Goal: Obtain resource: Download file/media

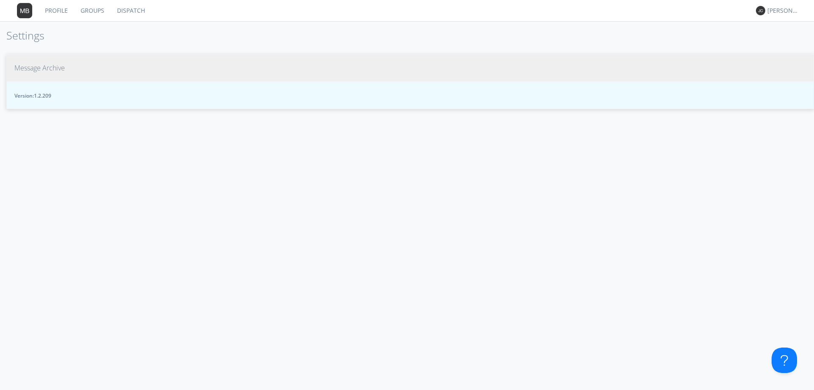
click at [45, 68] on span "Message Archive" at bounding box center [39, 68] width 50 height 10
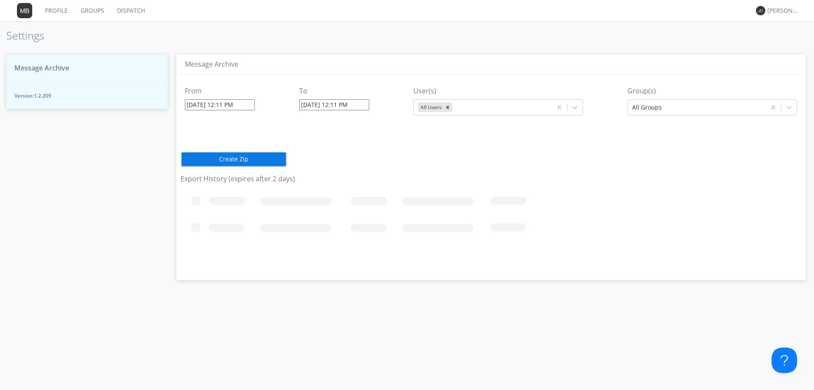
click at [134, 10] on link "Dispatch" at bounding box center [131, 10] width 41 height 21
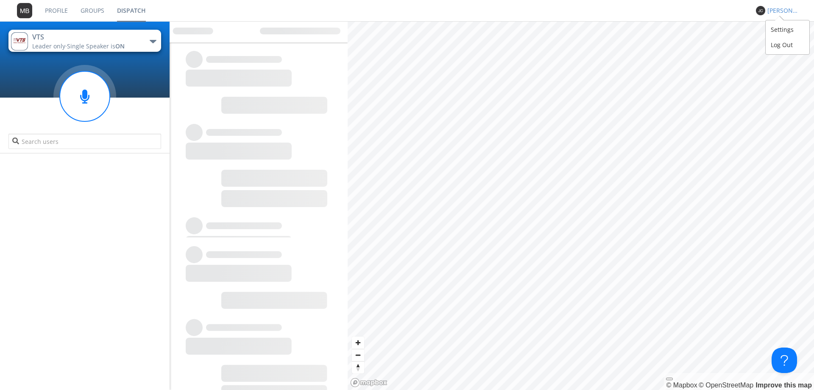
click at [776, 12] on div "[PERSON_NAME] *" at bounding box center [784, 10] width 32 height 8
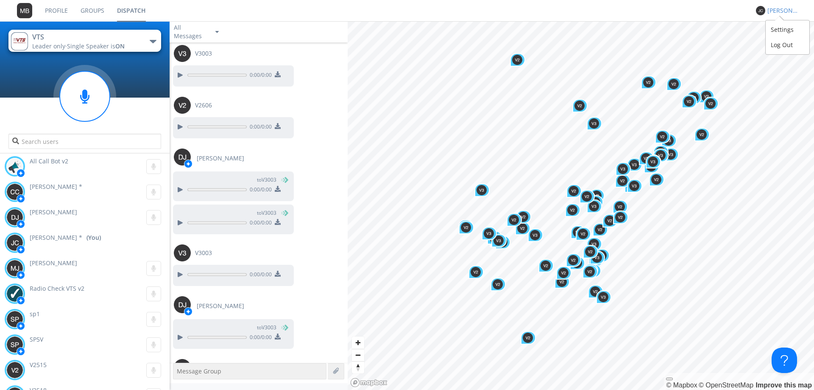
click at [777, 12] on div "[PERSON_NAME] *" at bounding box center [784, 10] width 32 height 8
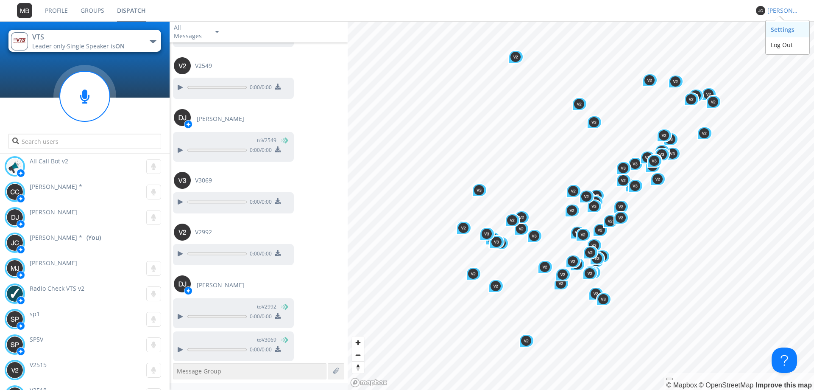
scroll to position [758, 0]
click at [780, 29] on div "Settings" at bounding box center [788, 29] width 44 height 15
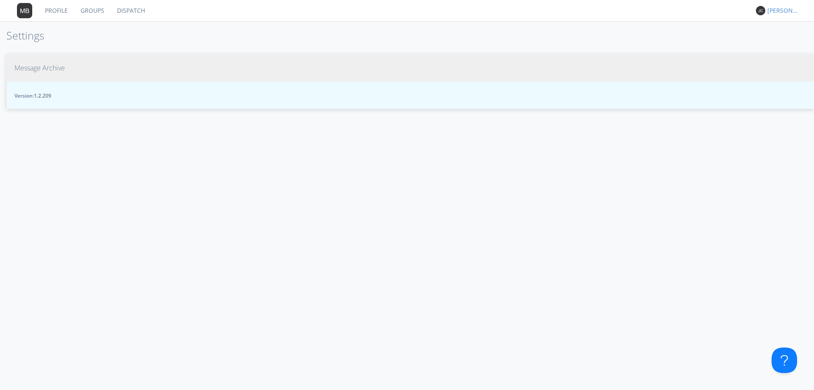
click at [38, 66] on span "Message Archive" at bounding box center [39, 68] width 50 height 10
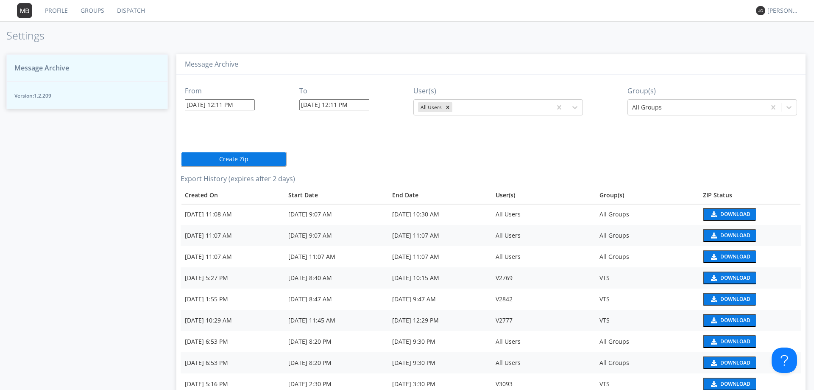
click at [213, 106] on input "[DATE] 12:11 PM" at bounding box center [220, 104] width 70 height 11
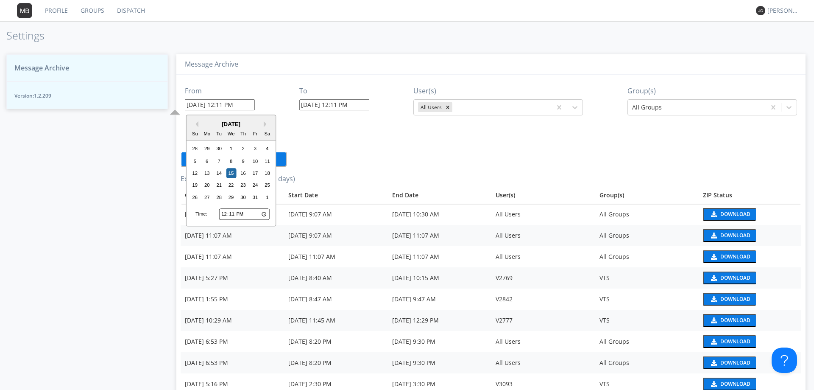
click at [224, 213] on input "12:11" at bounding box center [244, 214] width 50 height 11
type input "13:11"
type input "[DATE] 1:11 PM"
type input "16:11"
type input "[DATE] 4:11 PM"
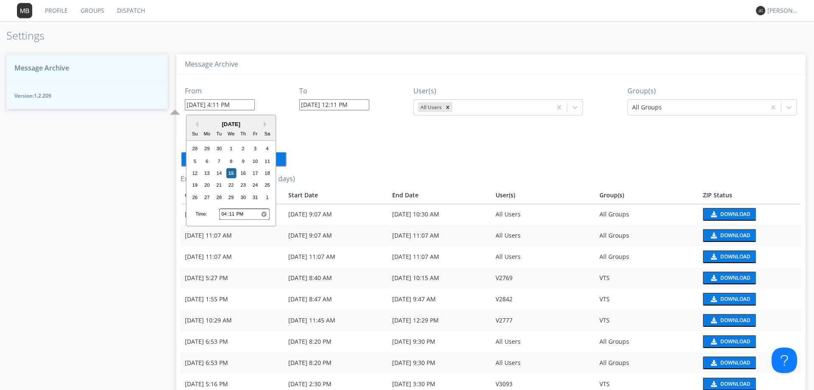
type input "16:00"
click at [196, 122] on button "Previous Month" at bounding box center [196, 124] width 6 height 6
click at [216, 186] on div "23" at bounding box center [219, 185] width 10 height 10
type input "[DATE] 4:00 PM"
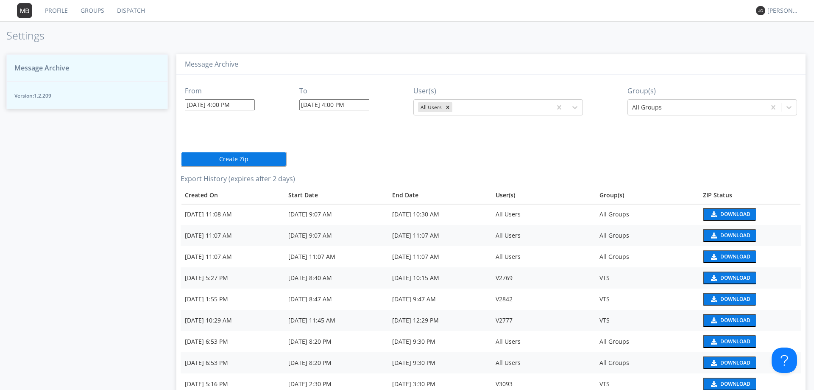
click at [316, 104] on input "[DATE] 4:00 PM" at bounding box center [334, 104] width 70 height 11
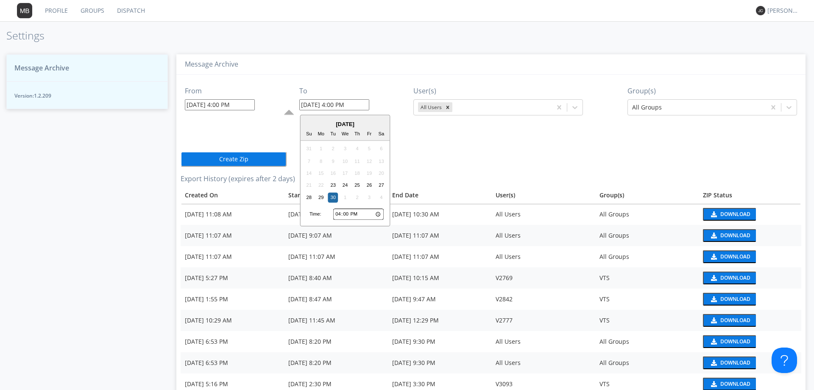
click at [339, 213] on input "16:00" at bounding box center [358, 214] width 50 height 11
type input "13:00"
type input "[DATE] 1:00 PM"
type input "18:00"
click at [335, 184] on div "23" at bounding box center [333, 185] width 10 height 10
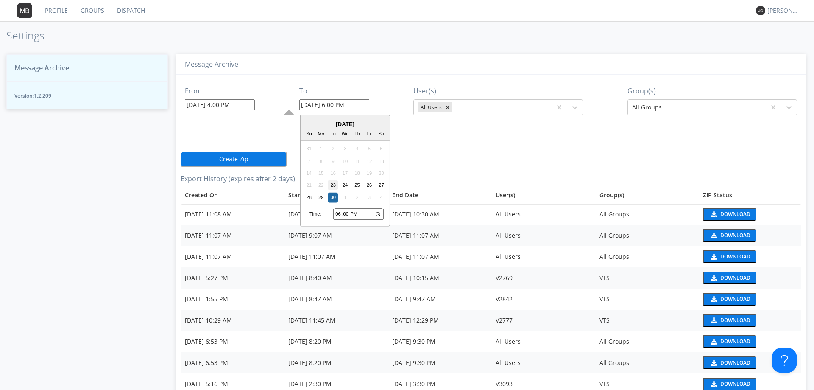
type input "[DATE] 6:00 PM"
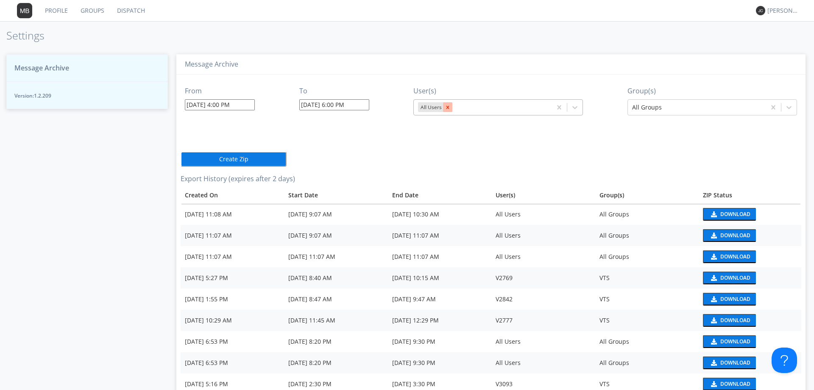
click at [447, 108] on icon "Remove All Users" at bounding box center [448, 107] width 3 height 3
click at [447, 107] on div at bounding box center [490, 107] width 145 height 10
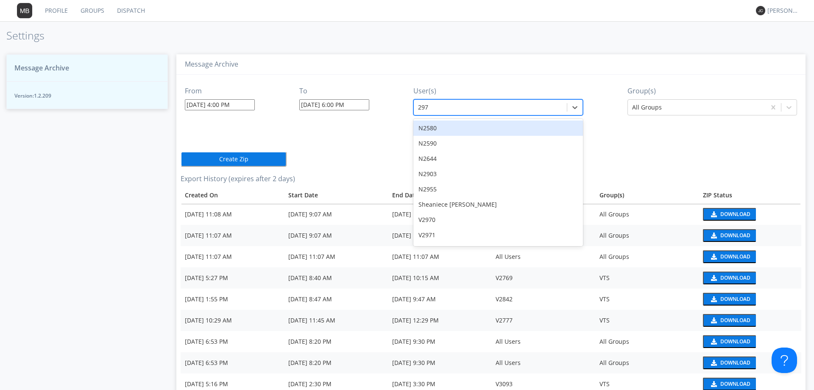
type input "2972"
click at [432, 126] on div "V2972" at bounding box center [499, 127] width 170 height 15
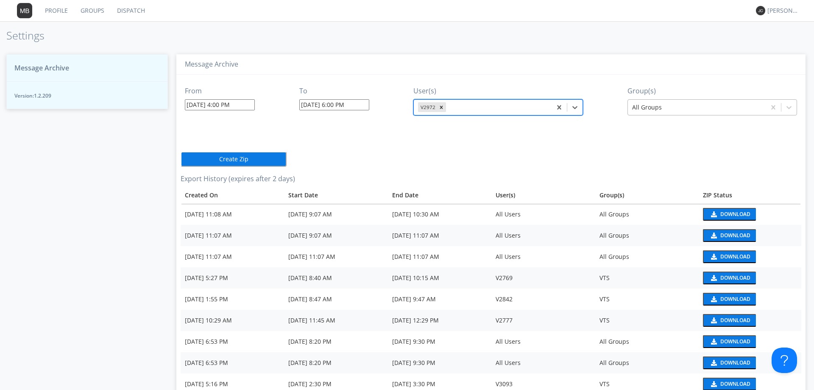
click at [662, 108] on div at bounding box center [696, 107] width 129 height 10
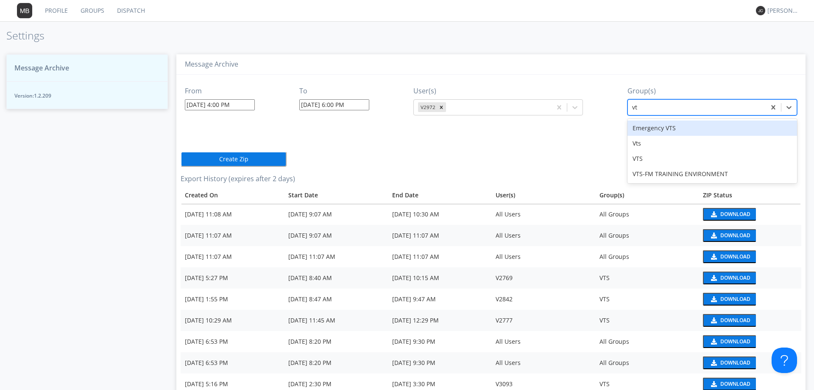
type input "vts"
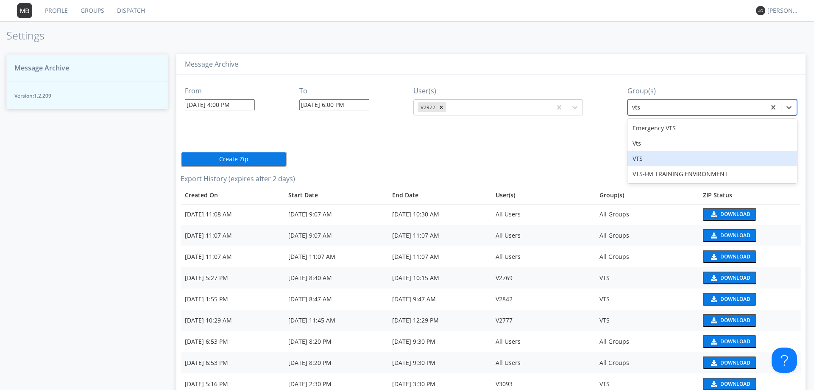
click at [638, 161] on div "VTS" at bounding box center [713, 158] width 170 height 15
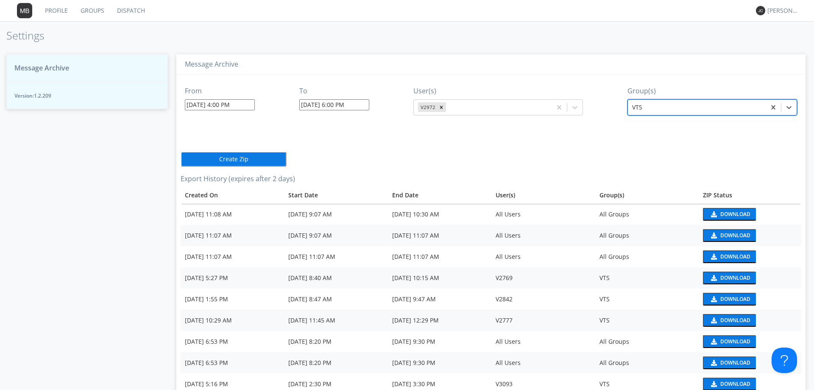
click at [250, 162] on button "Create Zip" at bounding box center [234, 158] width 106 height 15
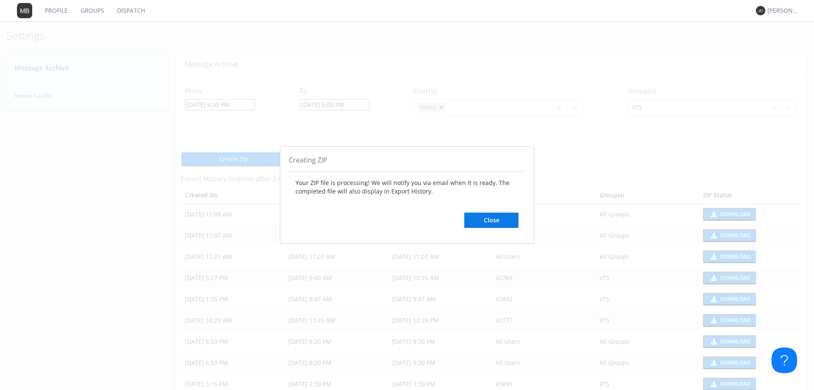
click at [485, 225] on button "Close" at bounding box center [491, 220] width 54 height 15
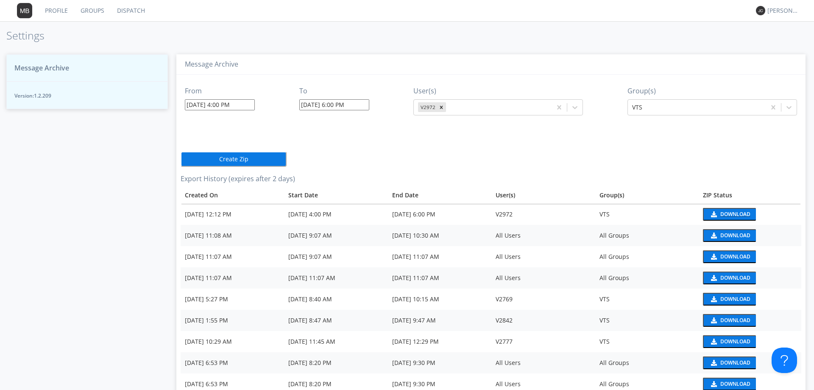
click at [732, 213] on div "Download" at bounding box center [736, 214] width 30 height 5
drag, startPoint x: 125, startPoint y: 11, endPoint x: 153, endPoint y: 19, distance: 28.5
click at [125, 11] on link "Dispatch" at bounding box center [131, 10] width 41 height 21
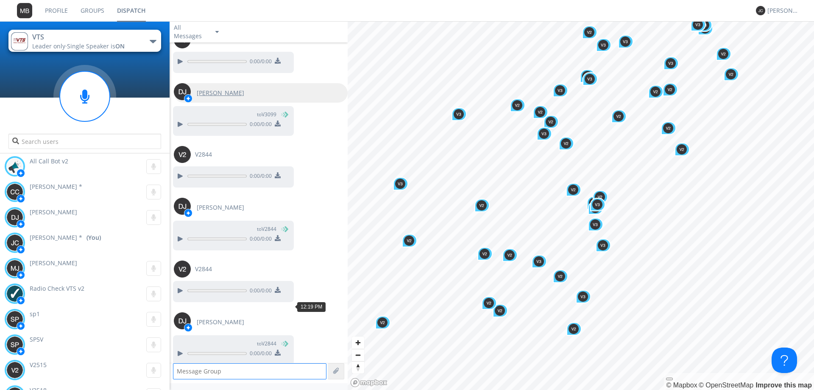
scroll to position [1117, 0]
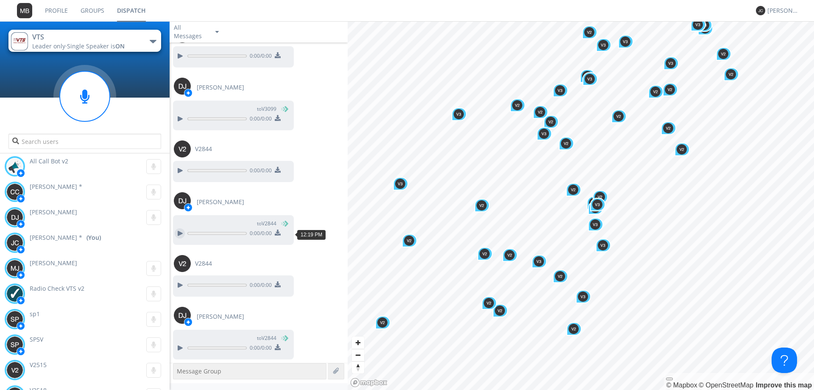
click at [182, 235] on div at bounding box center [180, 233] width 10 height 10
click at [179, 346] on div at bounding box center [180, 348] width 10 height 10
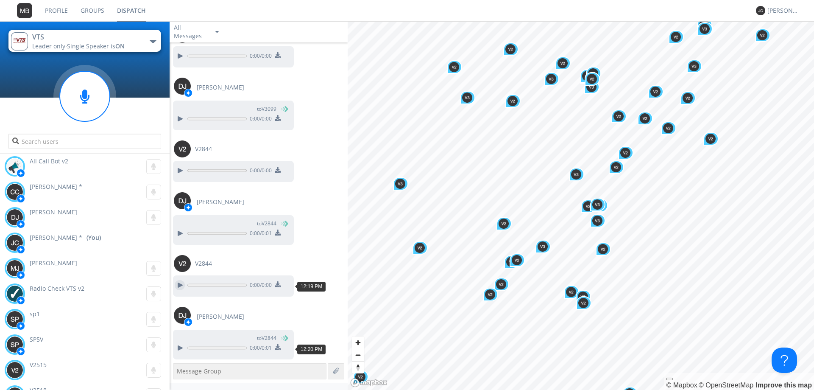
click at [183, 286] on div at bounding box center [180, 285] width 10 height 10
